Goal: Information Seeking & Learning: Learn about a topic

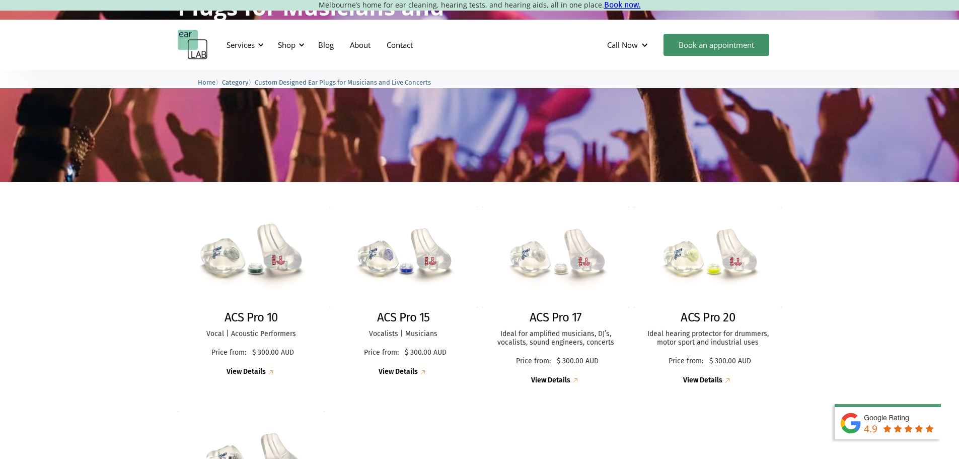
click at [247, 319] on h2 "ACS Pro 10" at bounding box center [250, 317] width 53 height 15
click at [431, 279] on img at bounding box center [404, 256] width 162 height 111
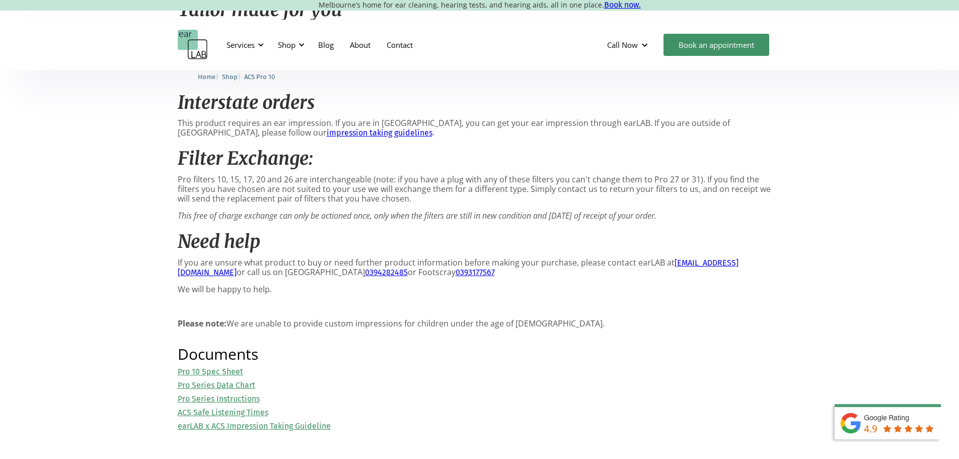
scroll to position [856, 0]
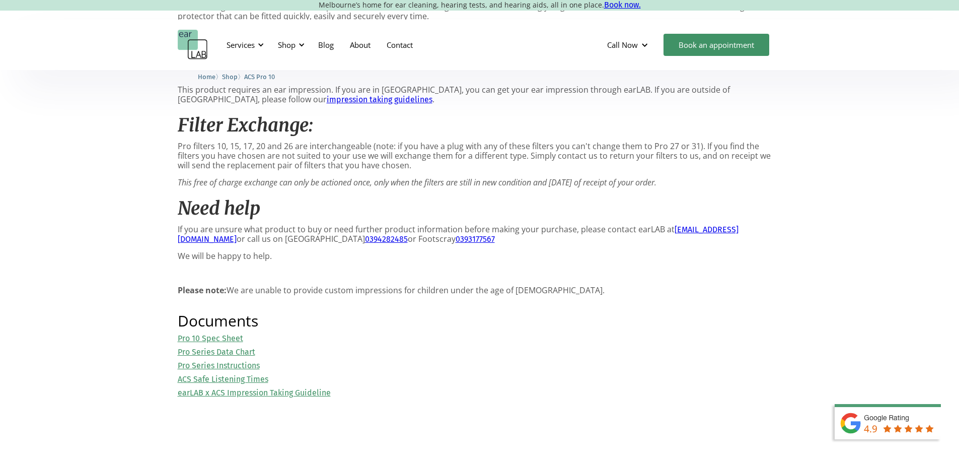
click at [241, 333] on link "Pro 10 Spec Sheet" at bounding box center [210, 338] width 65 height 10
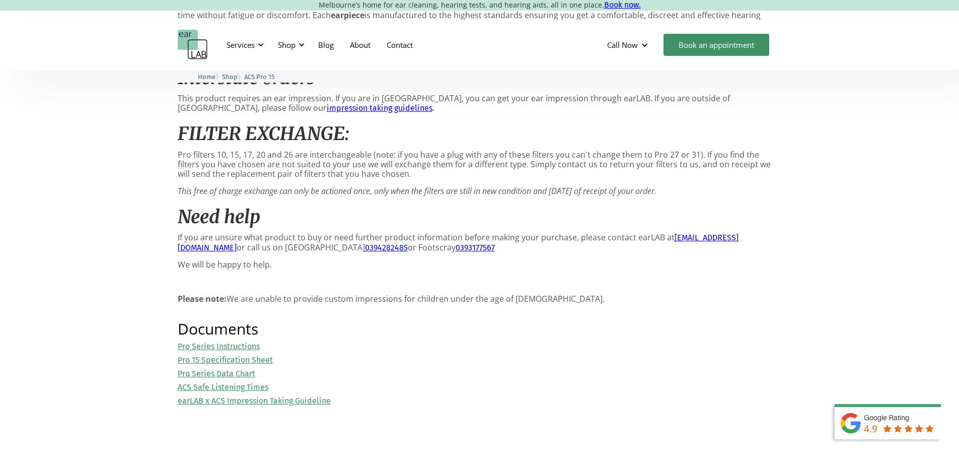
scroll to position [1057, 0]
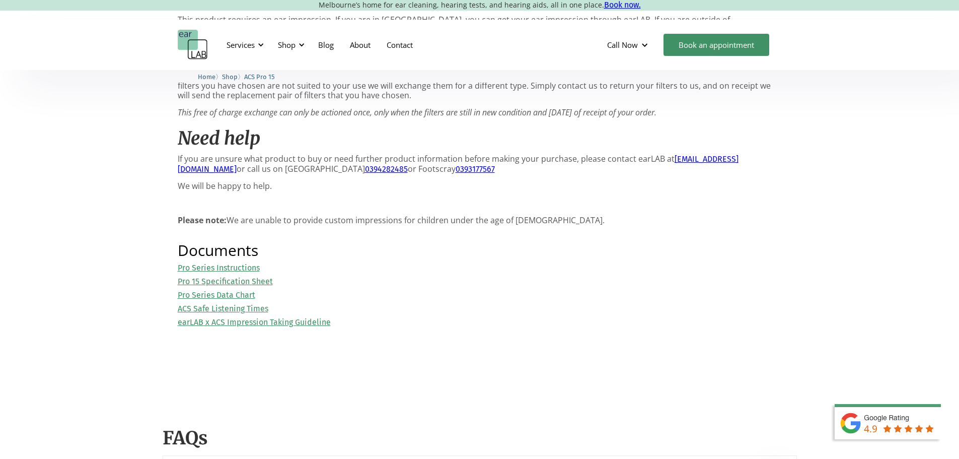
click at [273, 279] on link "Pro 15 Specification Sheet" at bounding box center [225, 281] width 95 height 10
